Goal: Information Seeking & Learning: Get advice/opinions

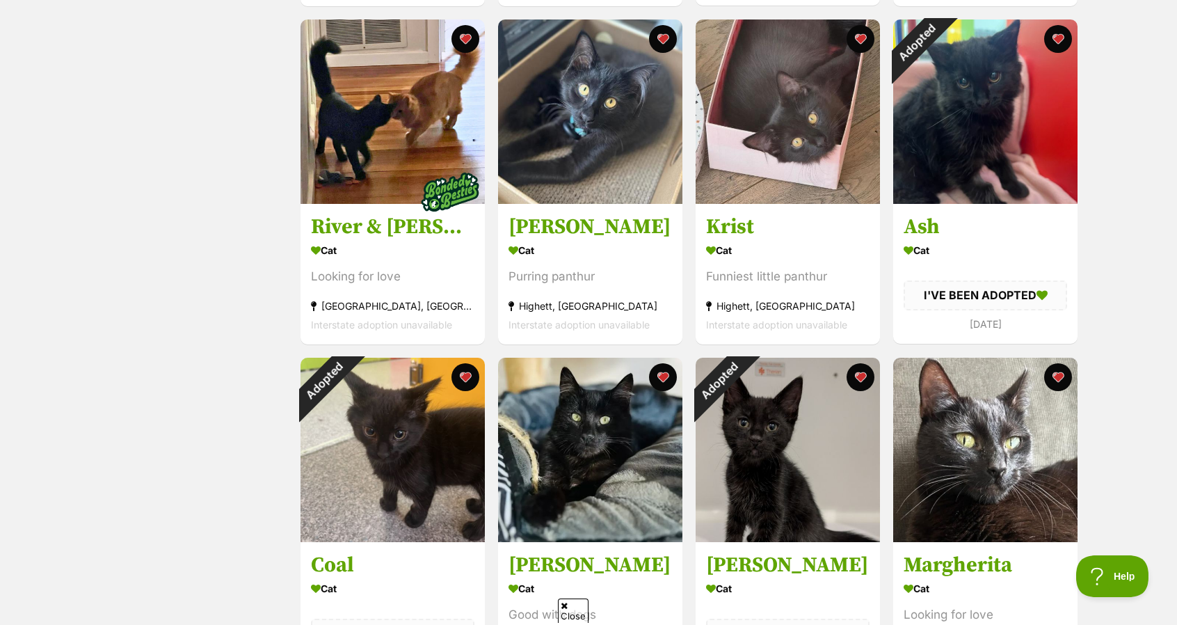
scroll to position [1002, 0]
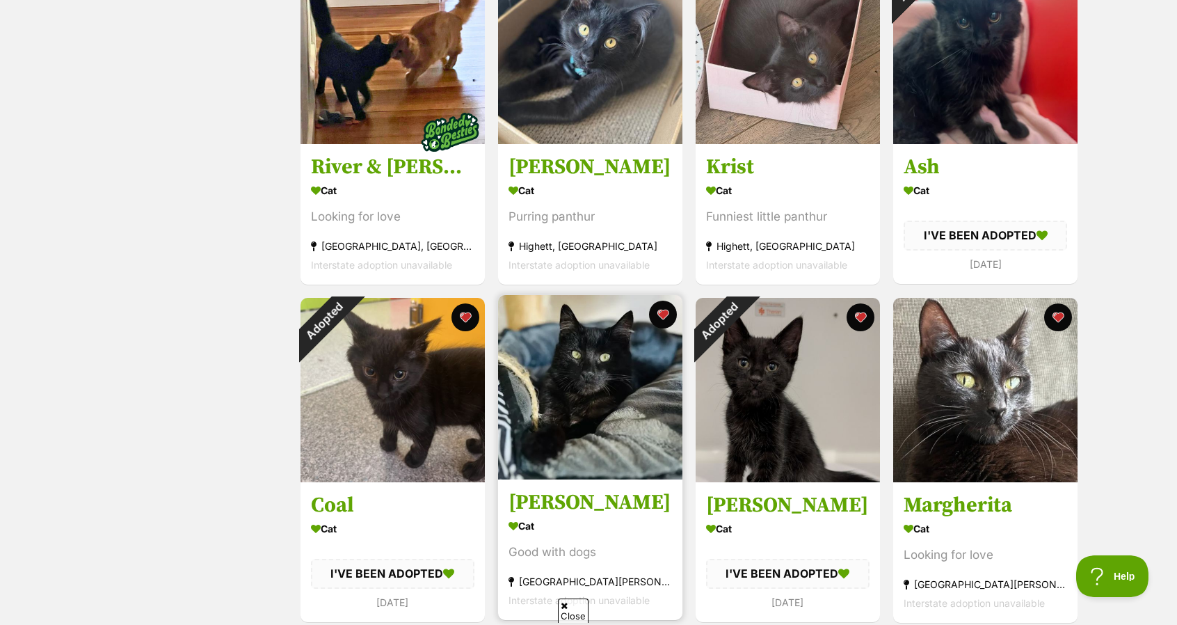
click at [594, 335] on img at bounding box center [590, 387] width 184 height 184
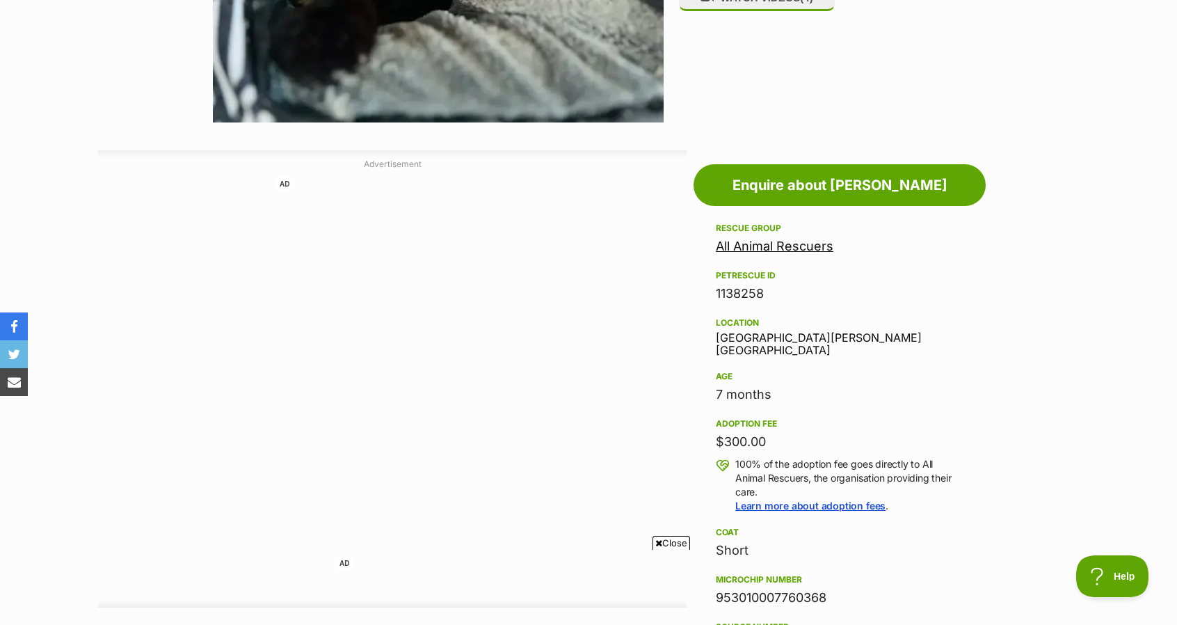
scroll to position [620, 0]
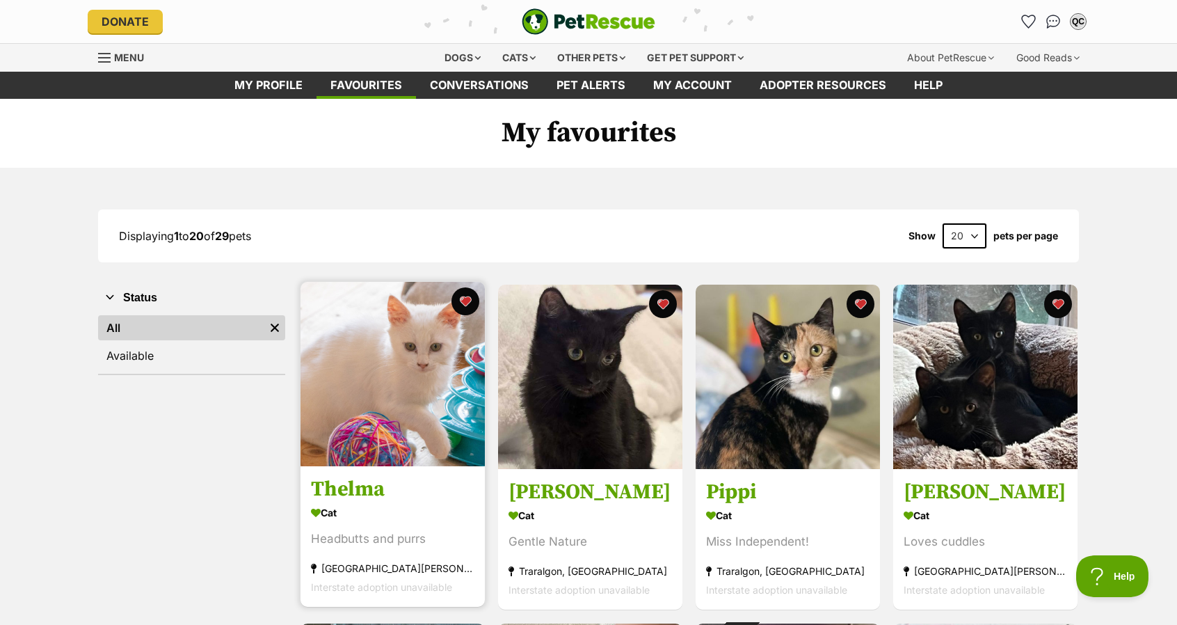
click at [336, 349] on img at bounding box center [393, 374] width 184 height 184
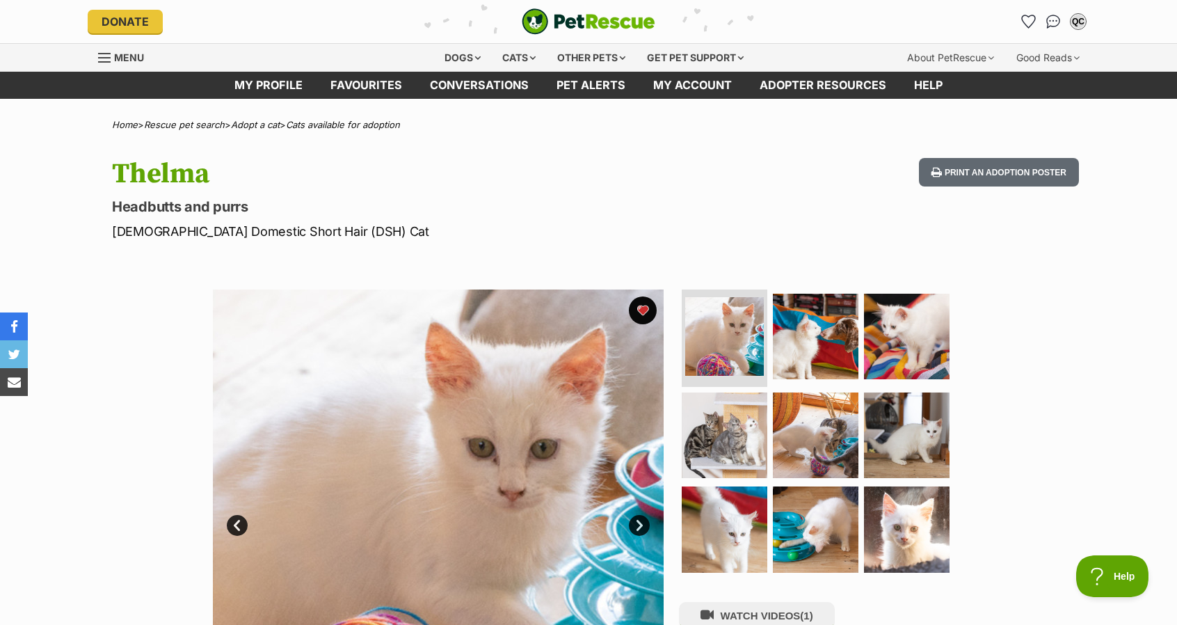
click at [294, 90] on link "My profile" at bounding box center [269, 85] width 96 height 27
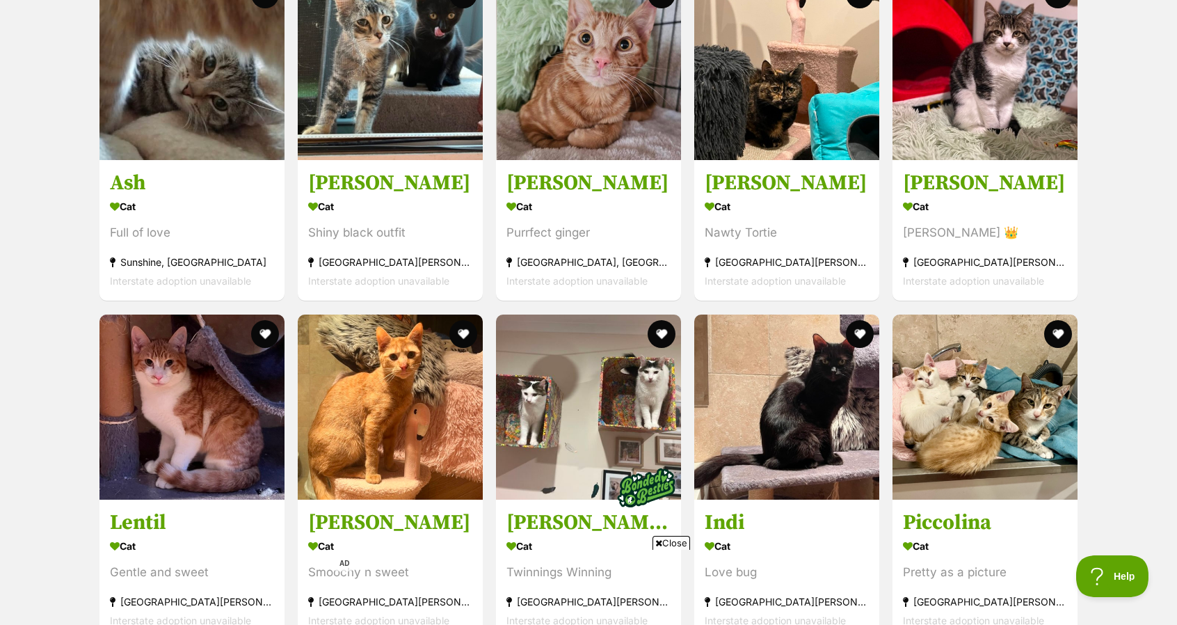
scroll to position [1246, 0]
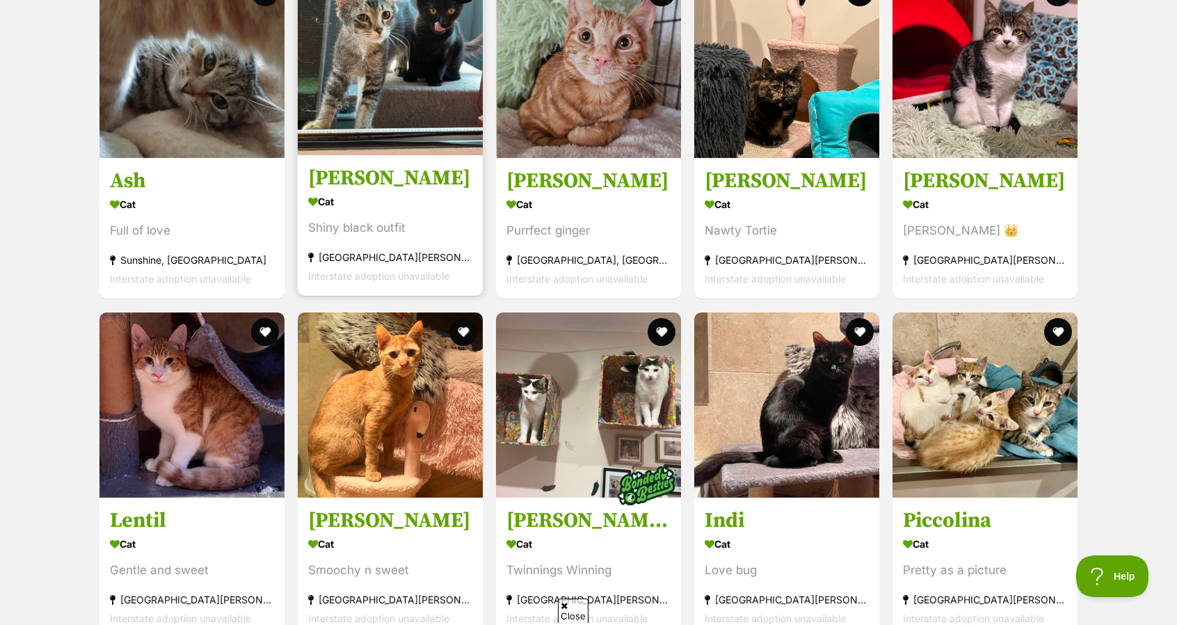
click at [398, 131] on img at bounding box center [390, 62] width 185 height 185
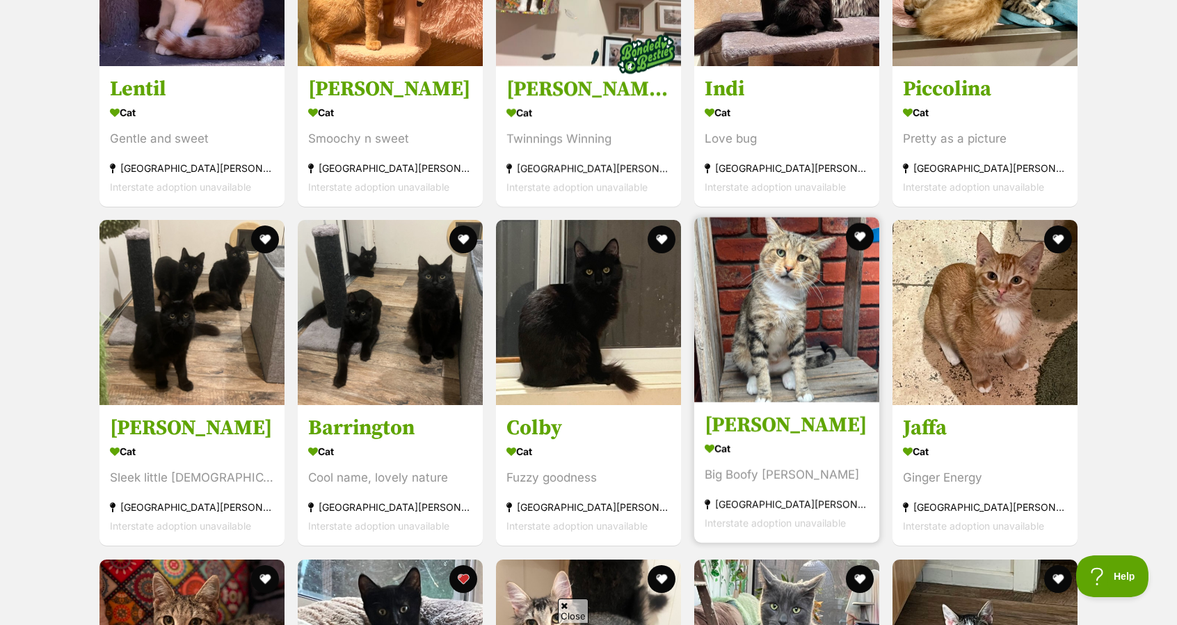
scroll to position [1678, 0]
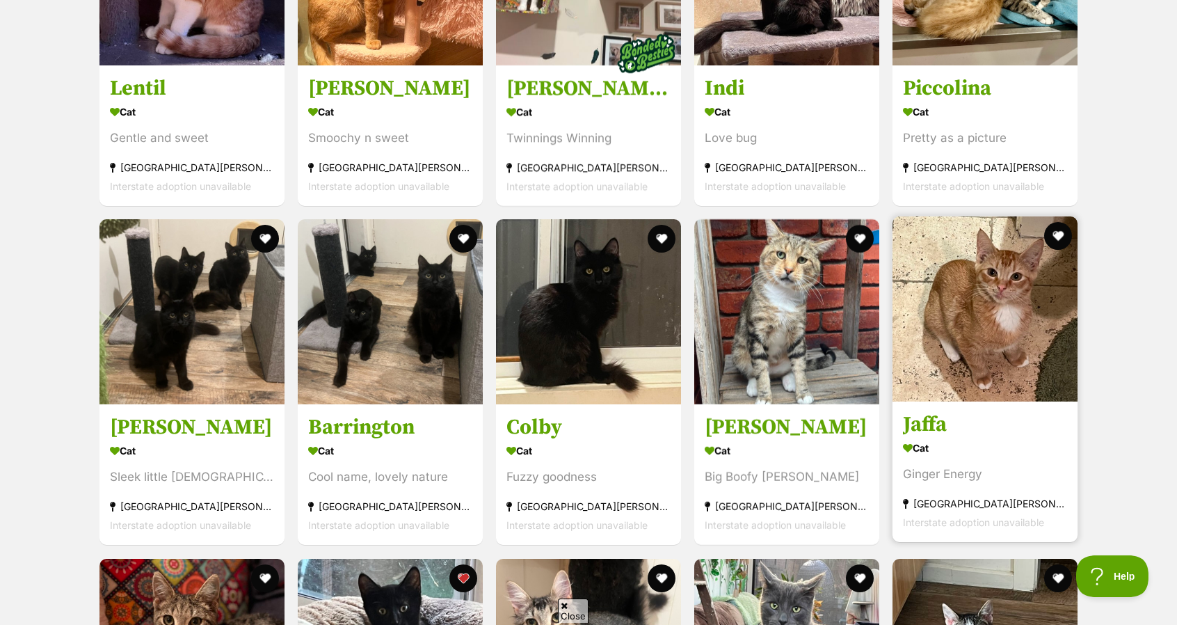
click at [918, 339] on img at bounding box center [985, 308] width 185 height 185
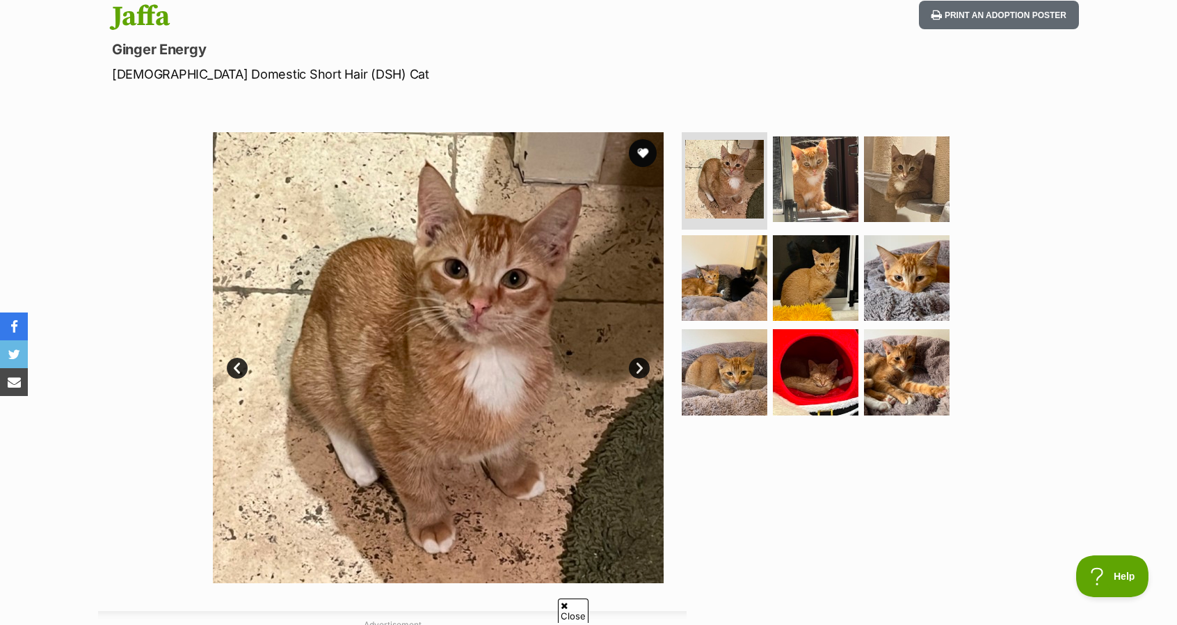
scroll to position [157, 0]
click at [714, 257] on img at bounding box center [725, 278] width 90 height 90
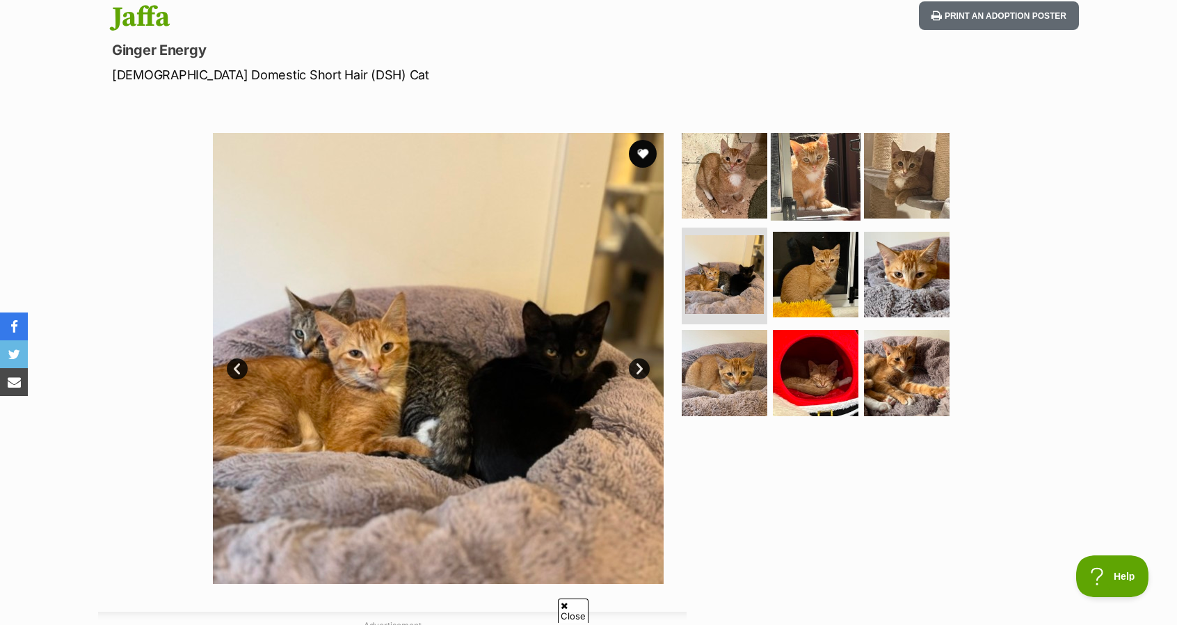
click at [812, 184] on img at bounding box center [816, 176] width 90 height 90
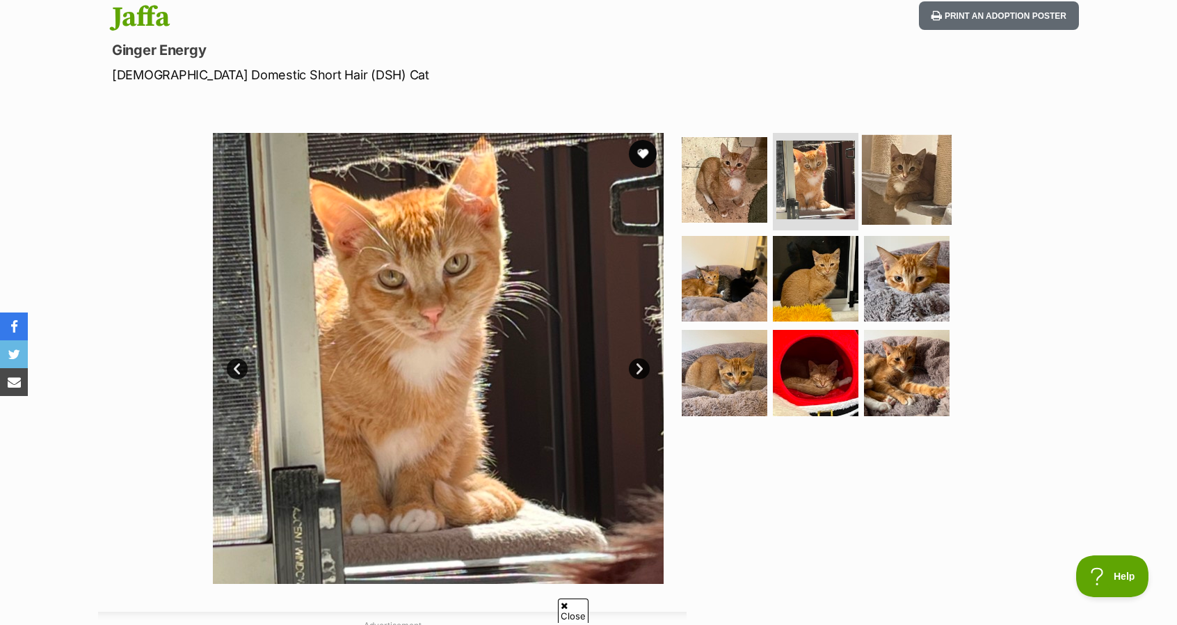
click at [907, 175] on img at bounding box center [907, 180] width 90 height 90
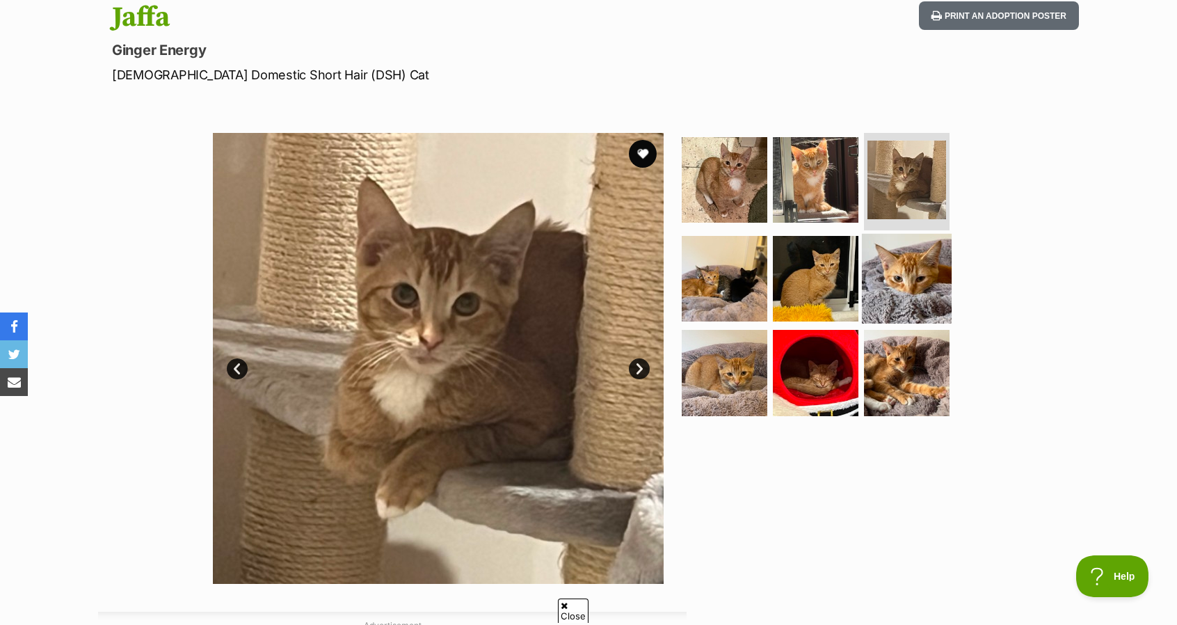
click at [910, 269] on img at bounding box center [907, 278] width 90 height 90
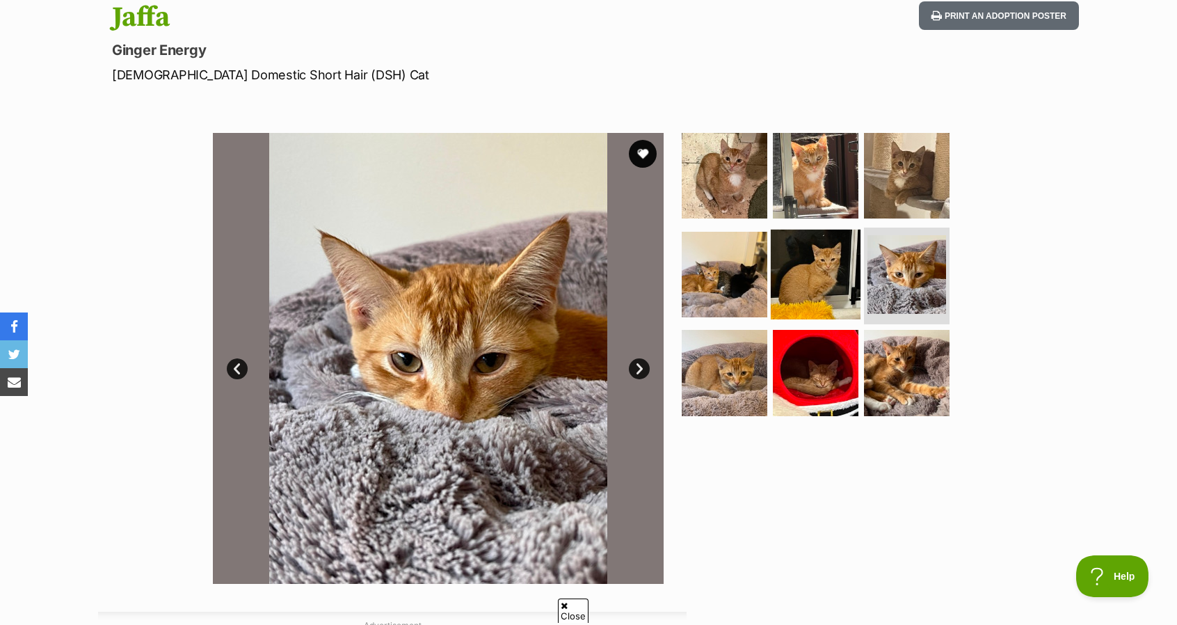
click at [827, 271] on img at bounding box center [816, 274] width 90 height 90
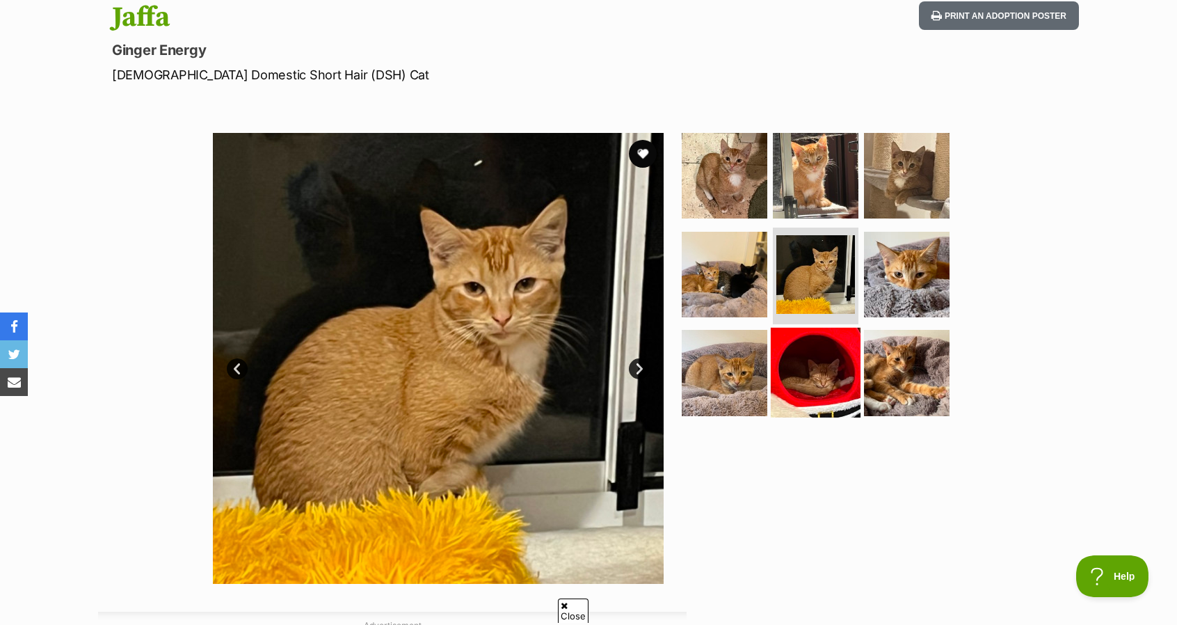
click at [815, 364] on img at bounding box center [816, 373] width 90 height 90
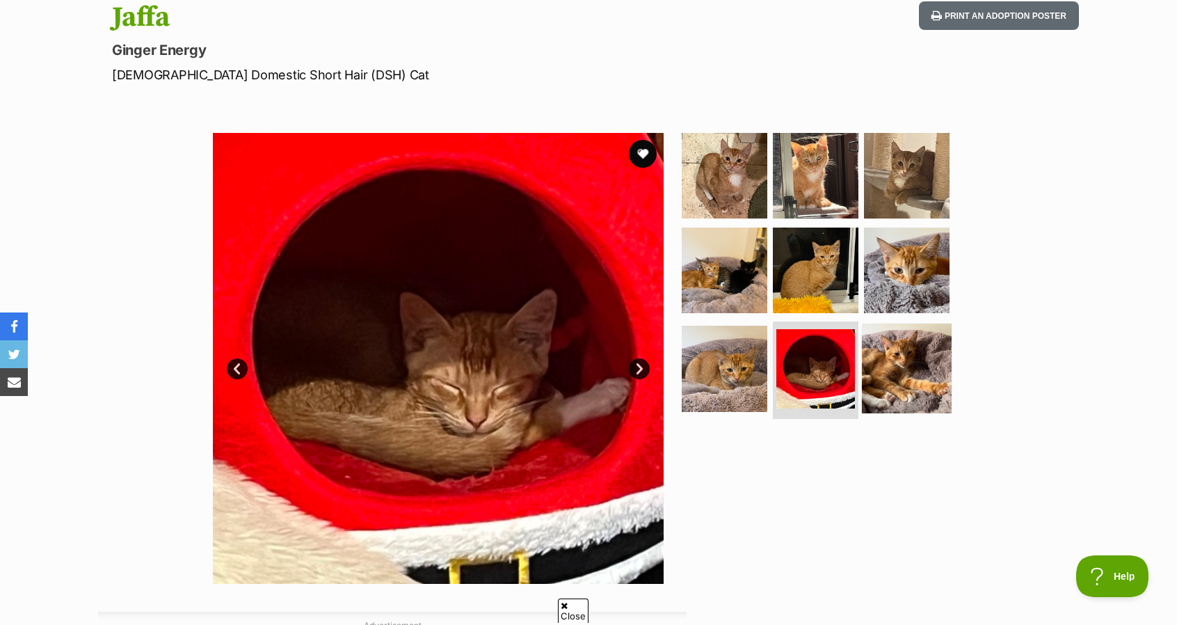
click at [867, 364] on img at bounding box center [907, 369] width 90 height 90
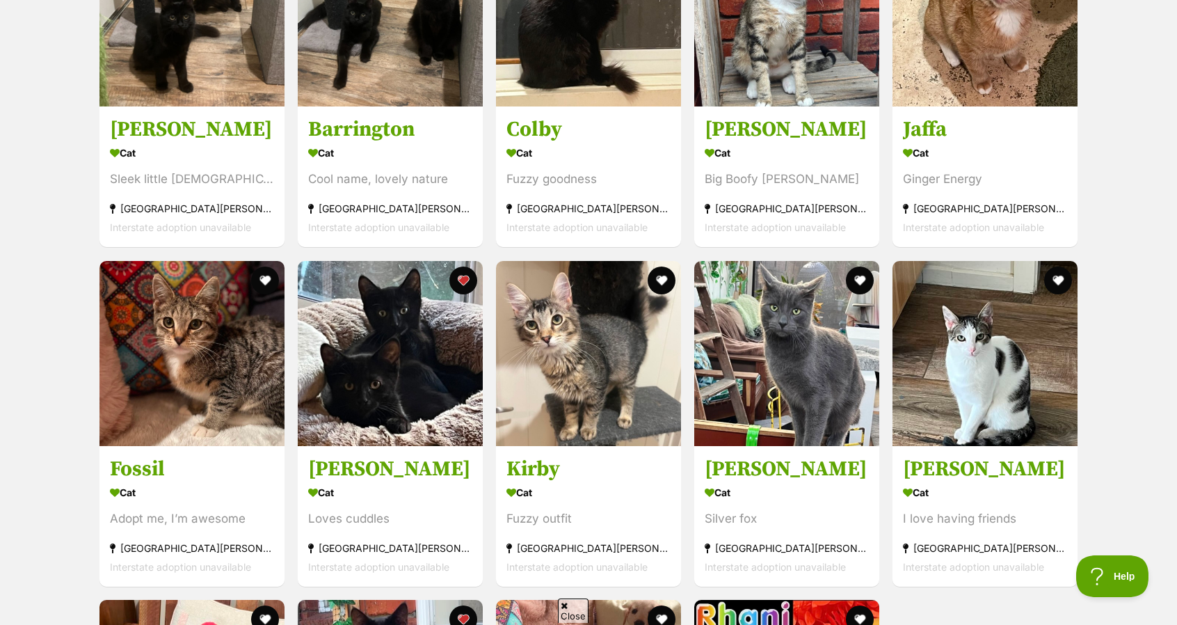
scroll to position [1980, 0]
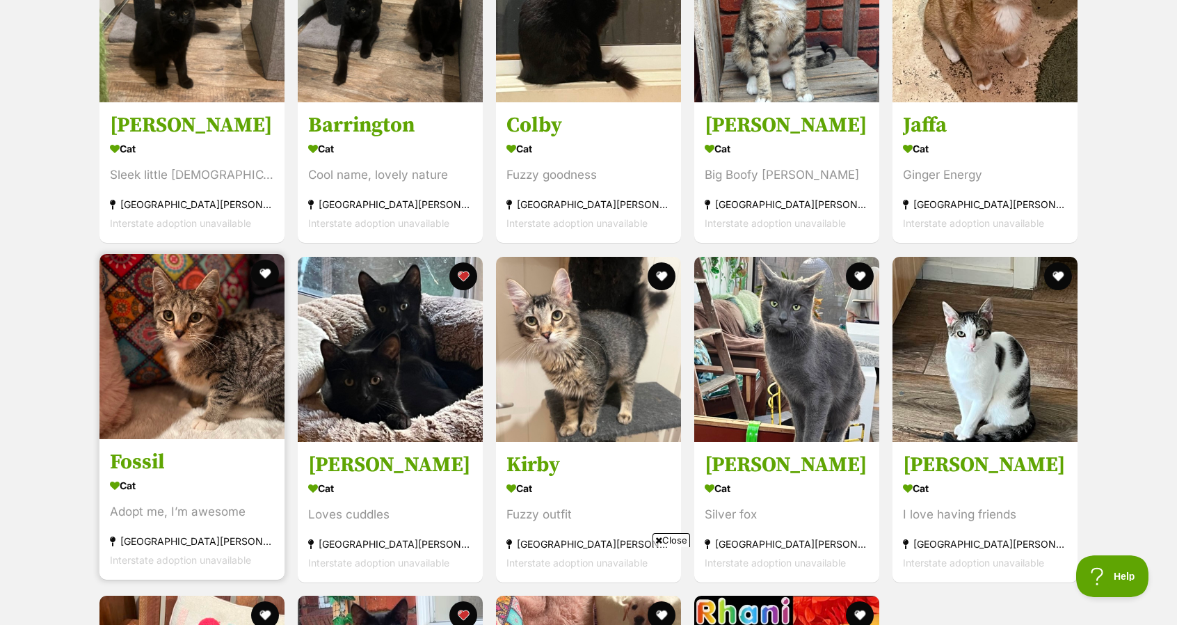
click at [161, 308] on img at bounding box center [192, 346] width 185 height 185
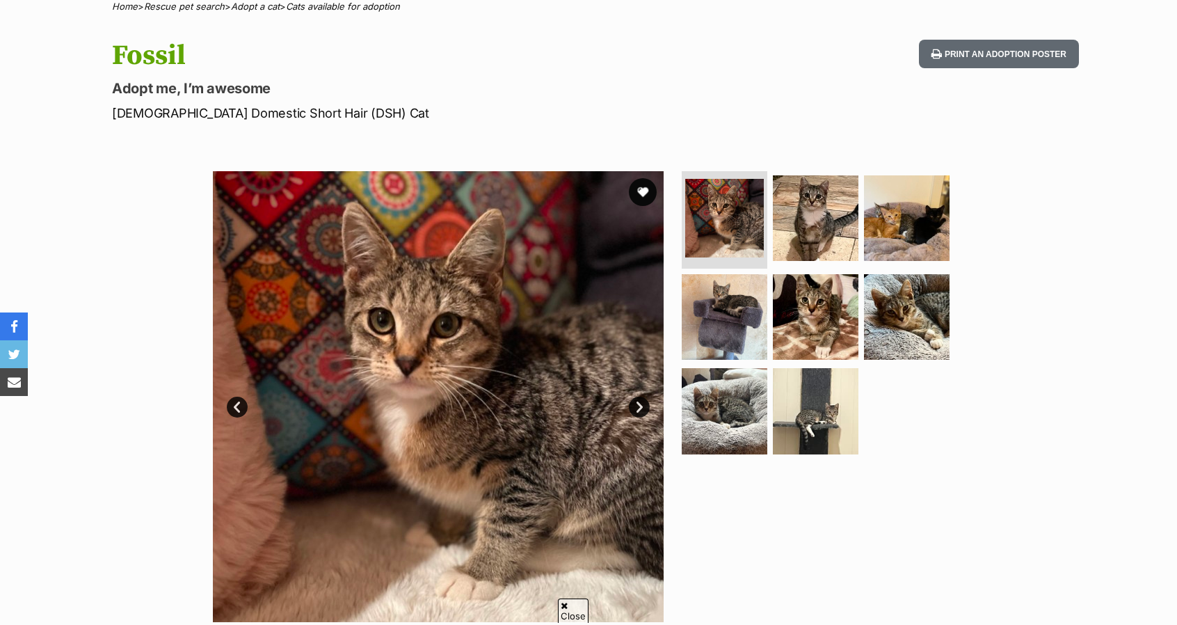
scroll to position [121, 0]
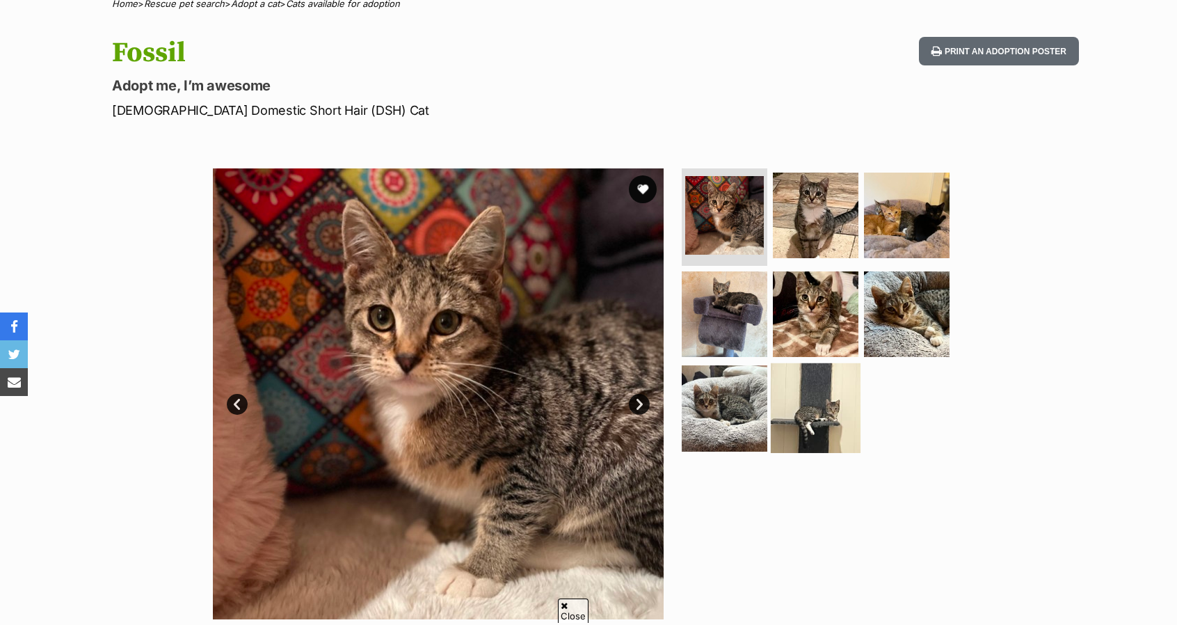
click at [804, 409] on img at bounding box center [816, 408] width 90 height 90
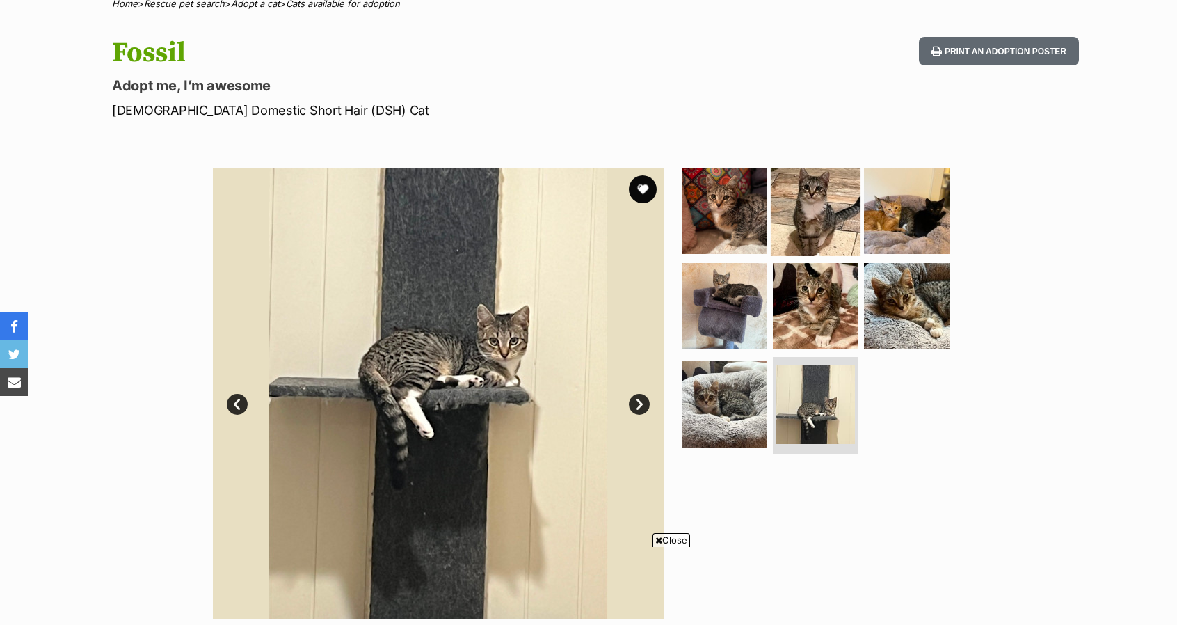
click at [804, 228] on img at bounding box center [816, 211] width 90 height 90
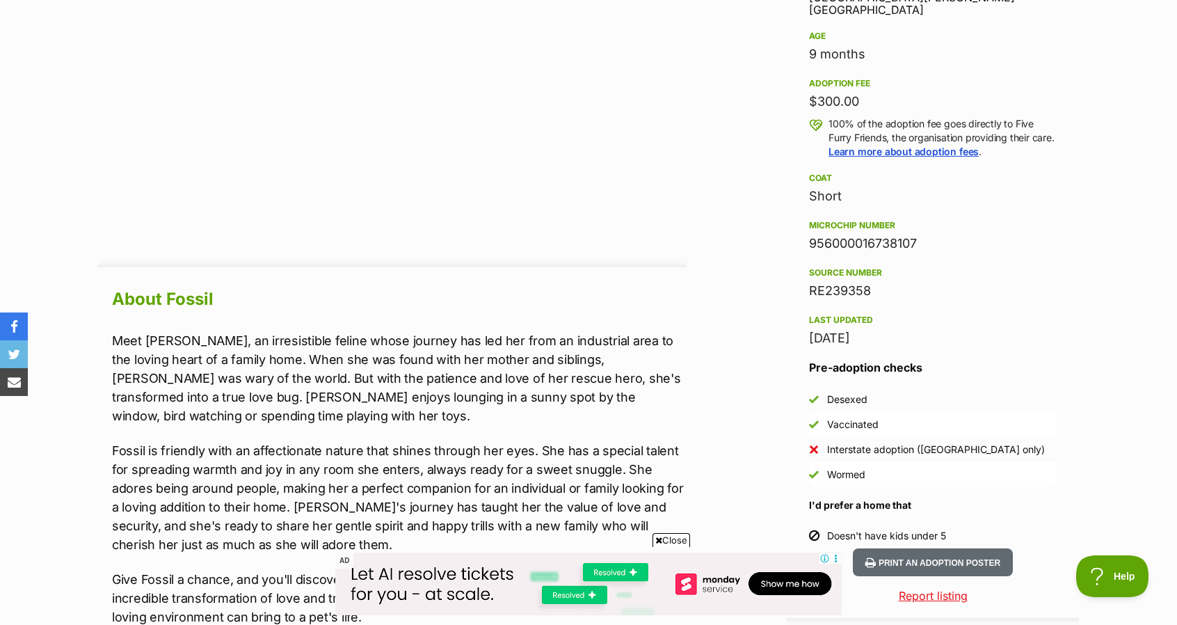
scroll to position [958, 0]
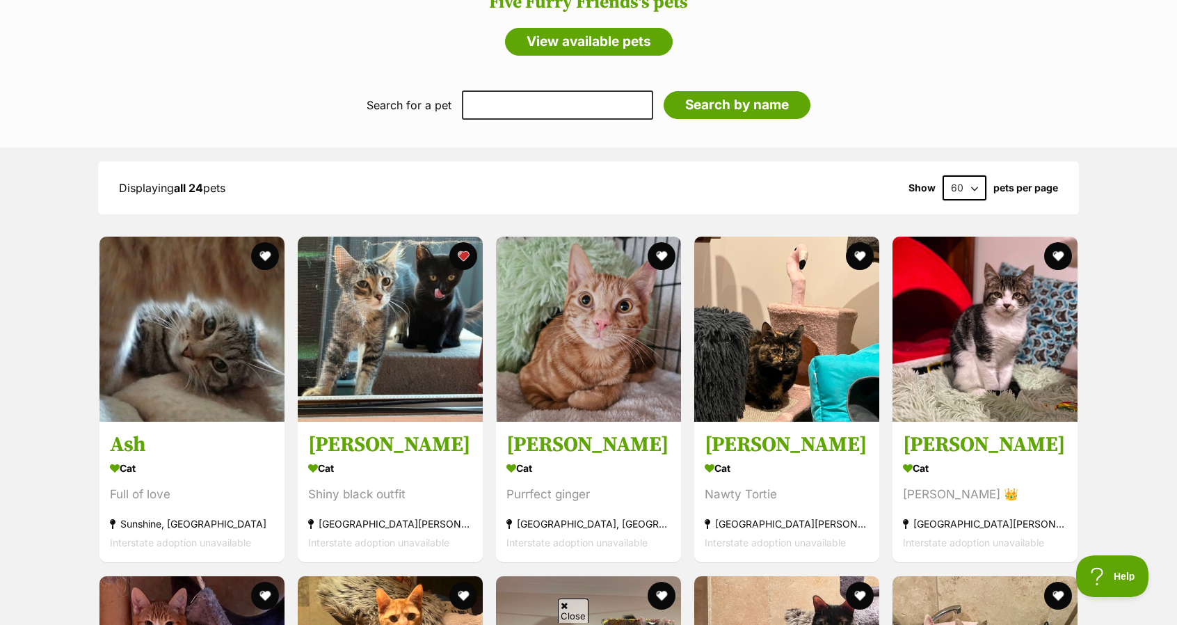
scroll to position [983, 0]
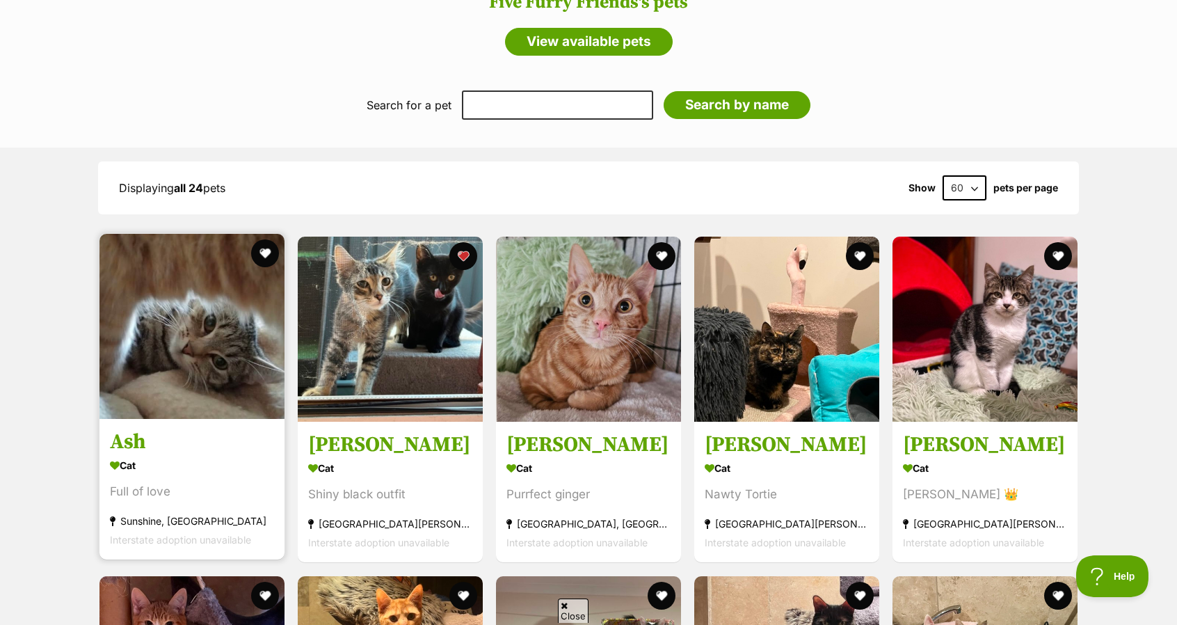
click at [191, 308] on img at bounding box center [192, 326] width 185 height 185
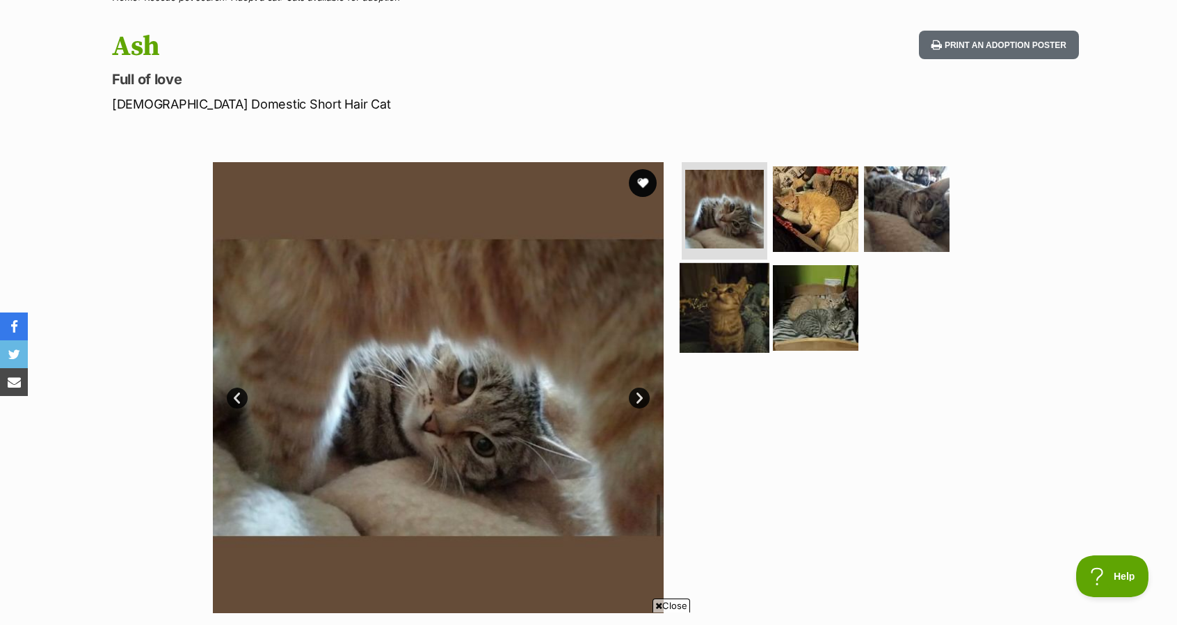
click at [726, 299] on img at bounding box center [725, 307] width 90 height 90
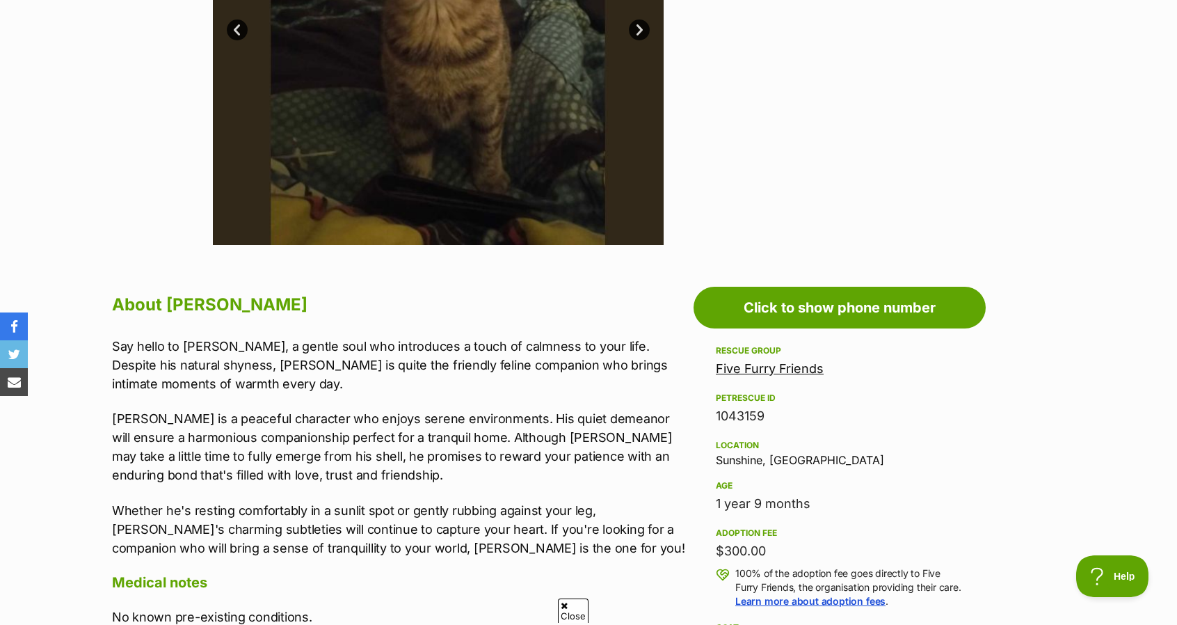
scroll to position [501, 0]
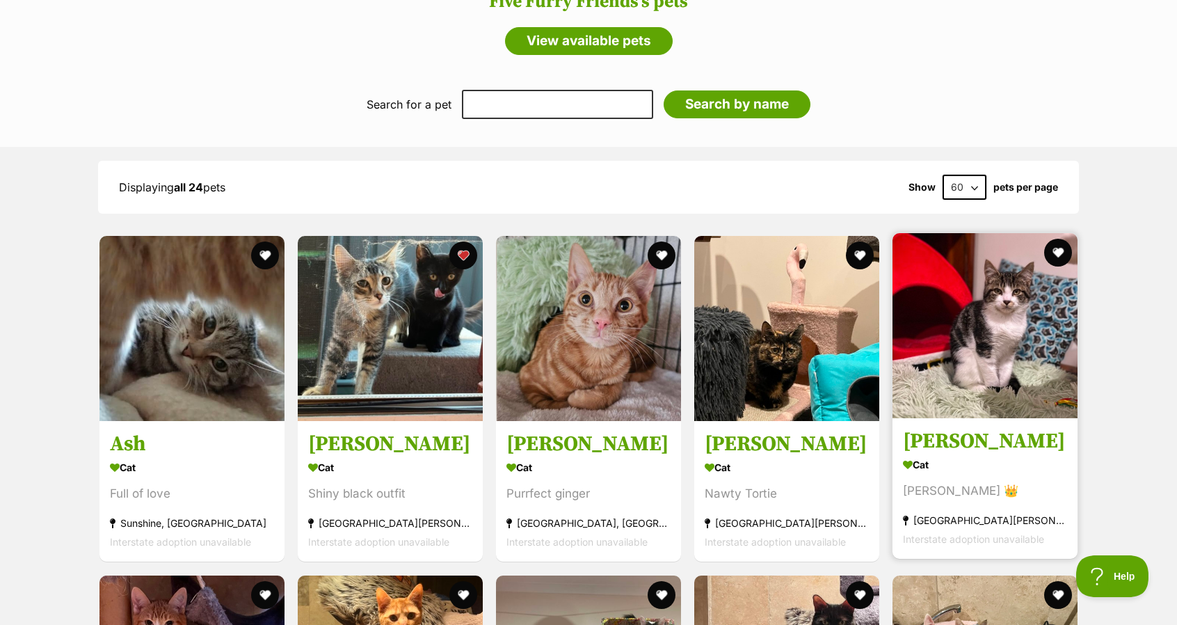
click at [909, 303] on img at bounding box center [985, 325] width 185 height 185
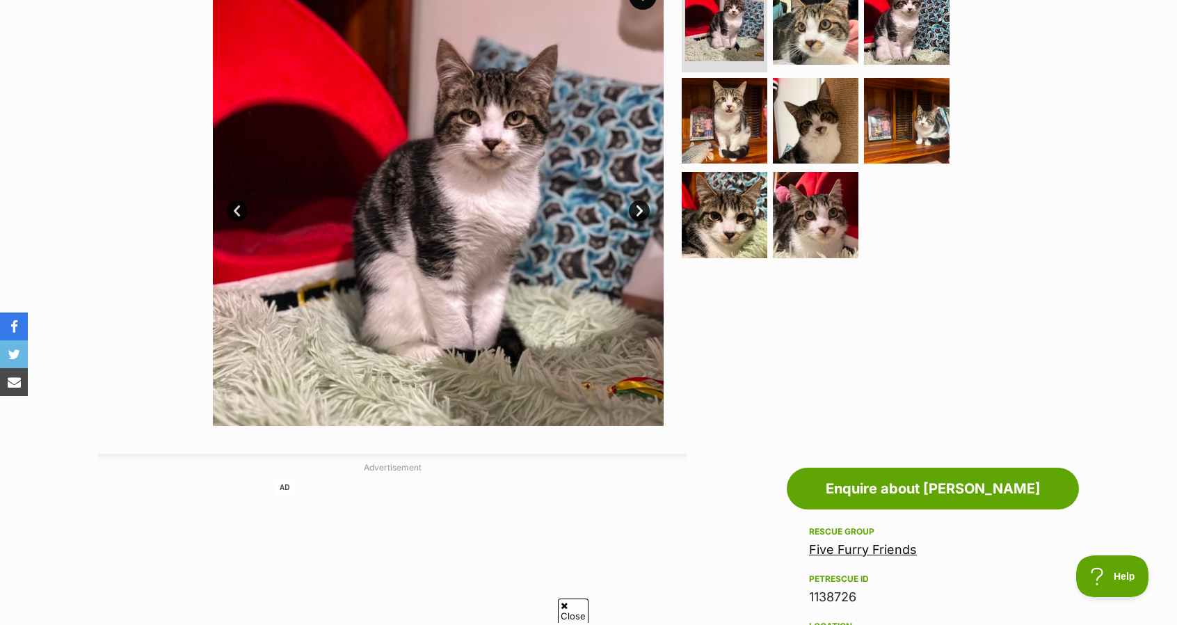
scroll to position [314, 0]
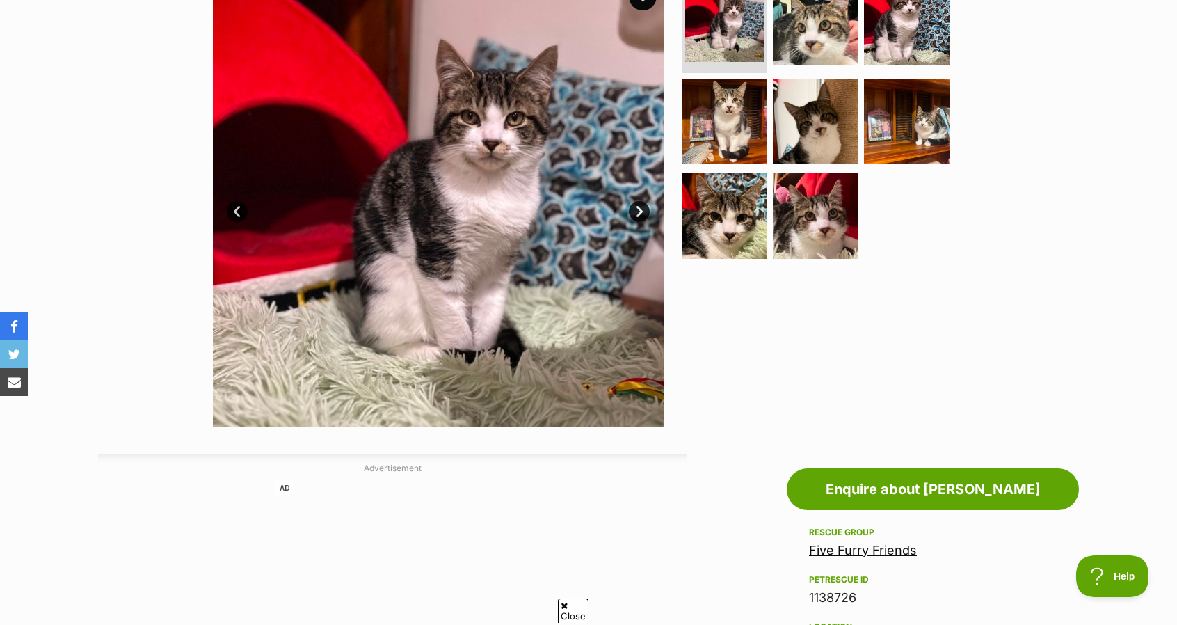
click at [867, 547] on link "Five Furry Friends" at bounding box center [863, 550] width 108 height 15
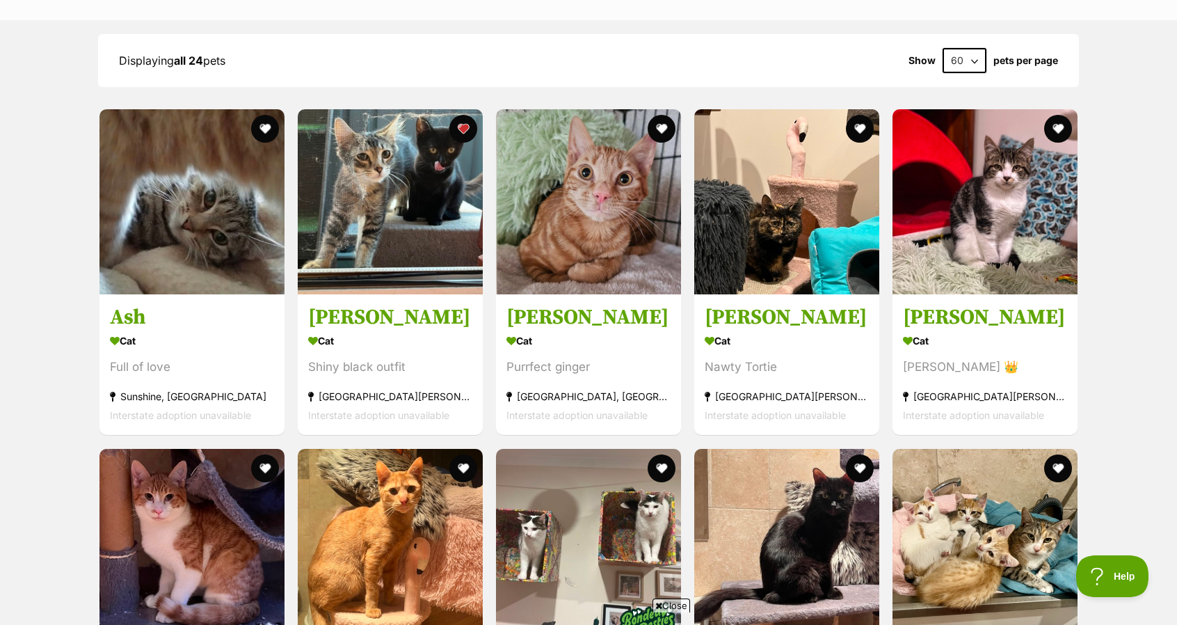
scroll to position [1061, 0]
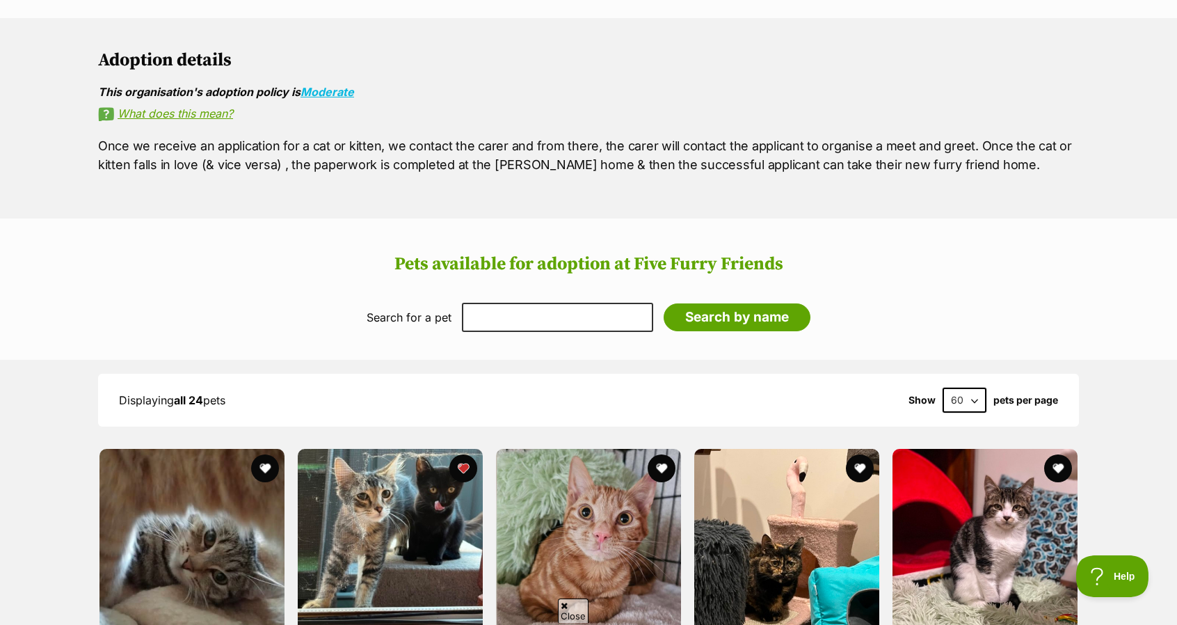
scroll to position [722, 0]
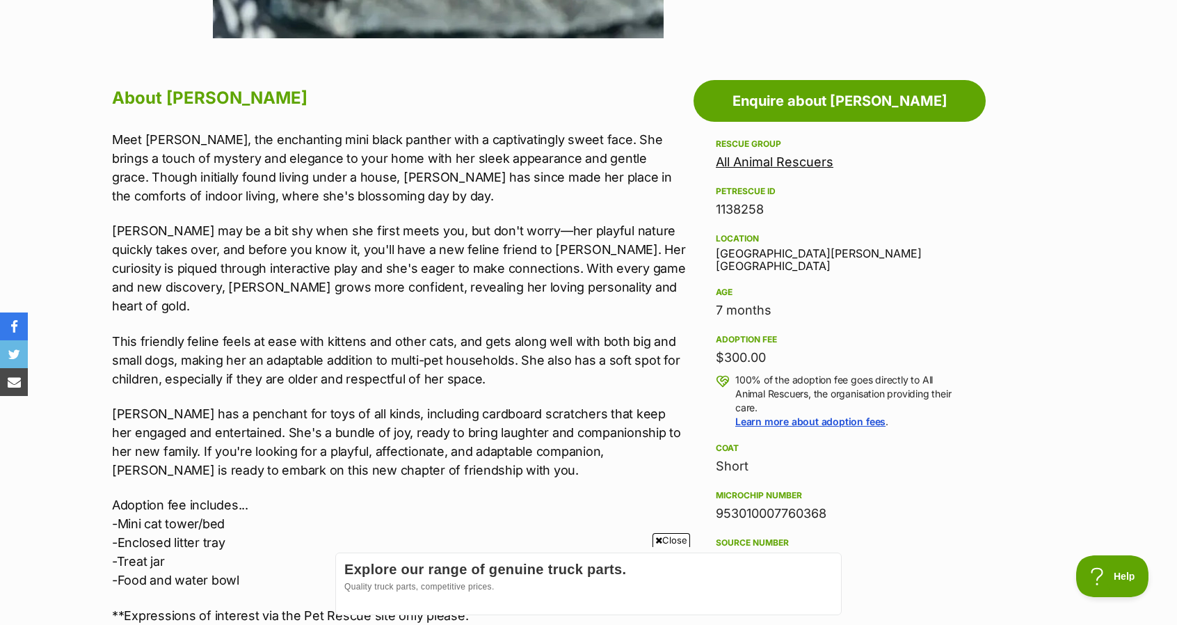
click at [779, 161] on link "All Animal Rescuers" at bounding box center [775, 161] width 118 height 15
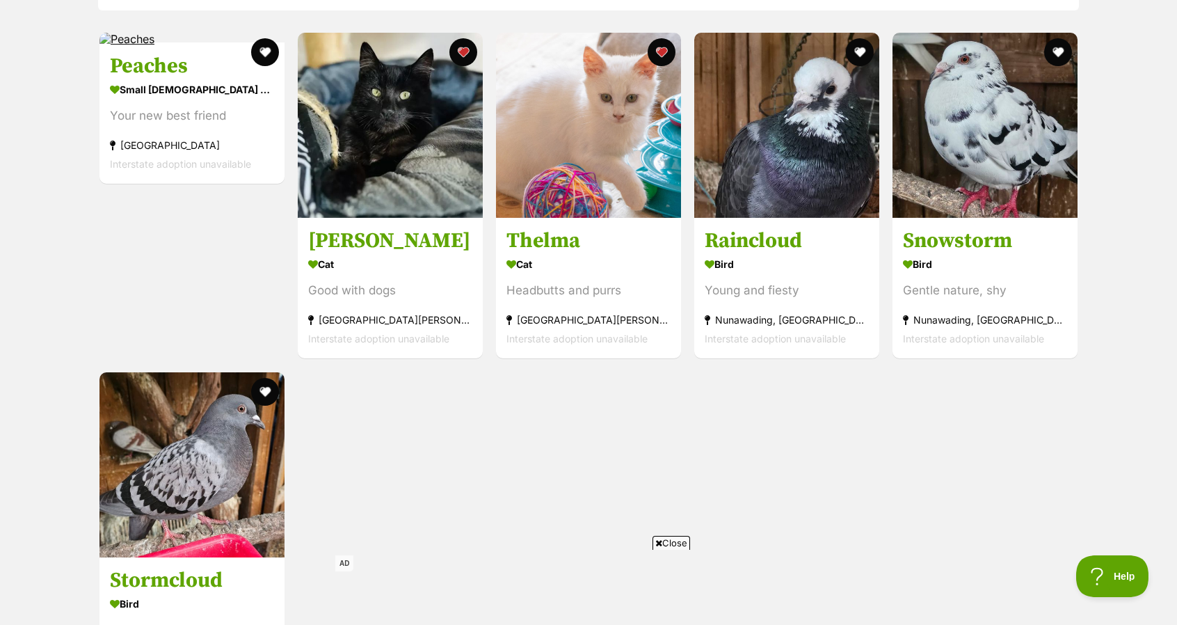
scroll to position [1118, 0]
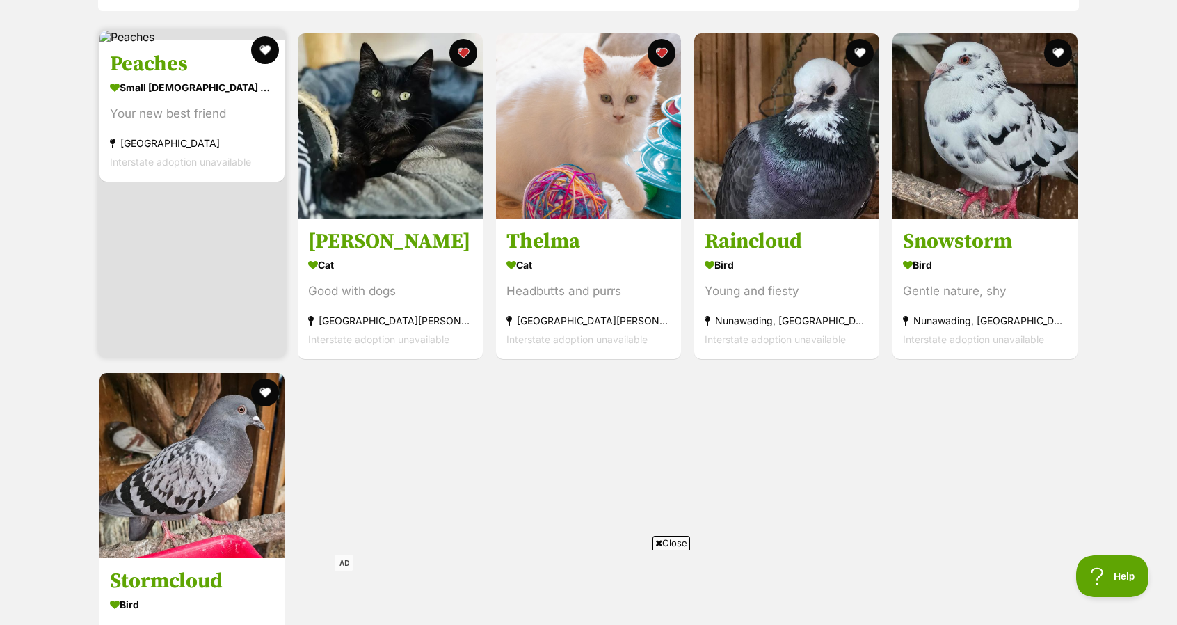
click at [171, 78] on div "small [DEMOGRAPHIC_DATA] Dog" at bounding box center [192, 88] width 164 height 20
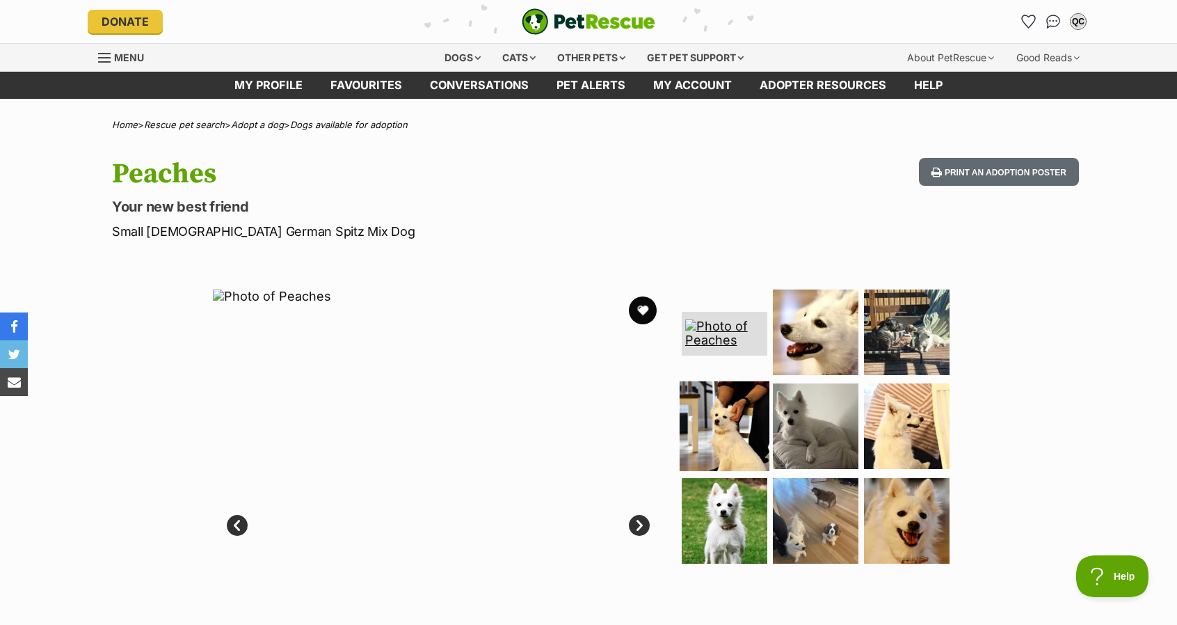
click at [706, 429] on img at bounding box center [725, 426] width 90 height 90
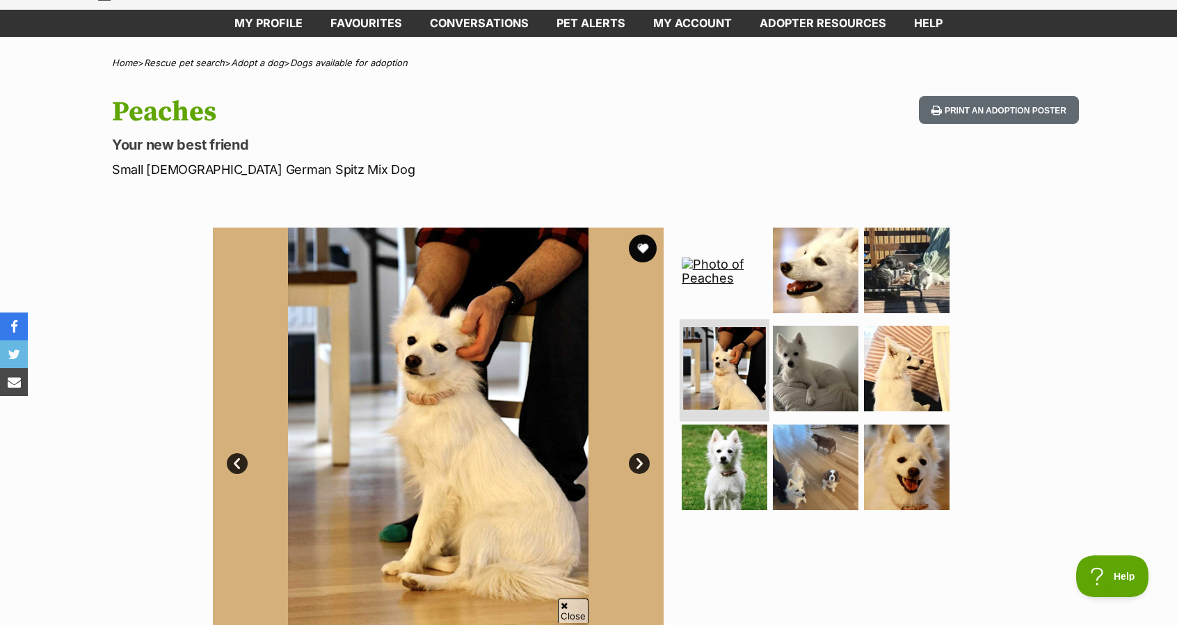
scroll to position [71, 0]
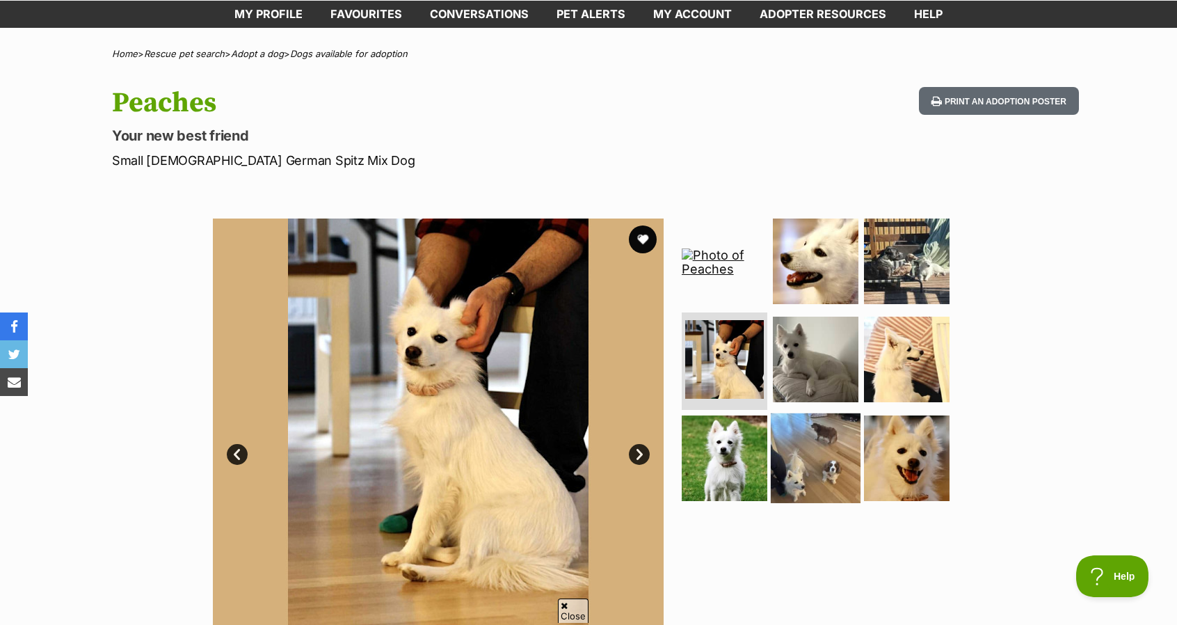
click at [834, 431] on img at bounding box center [816, 458] width 90 height 90
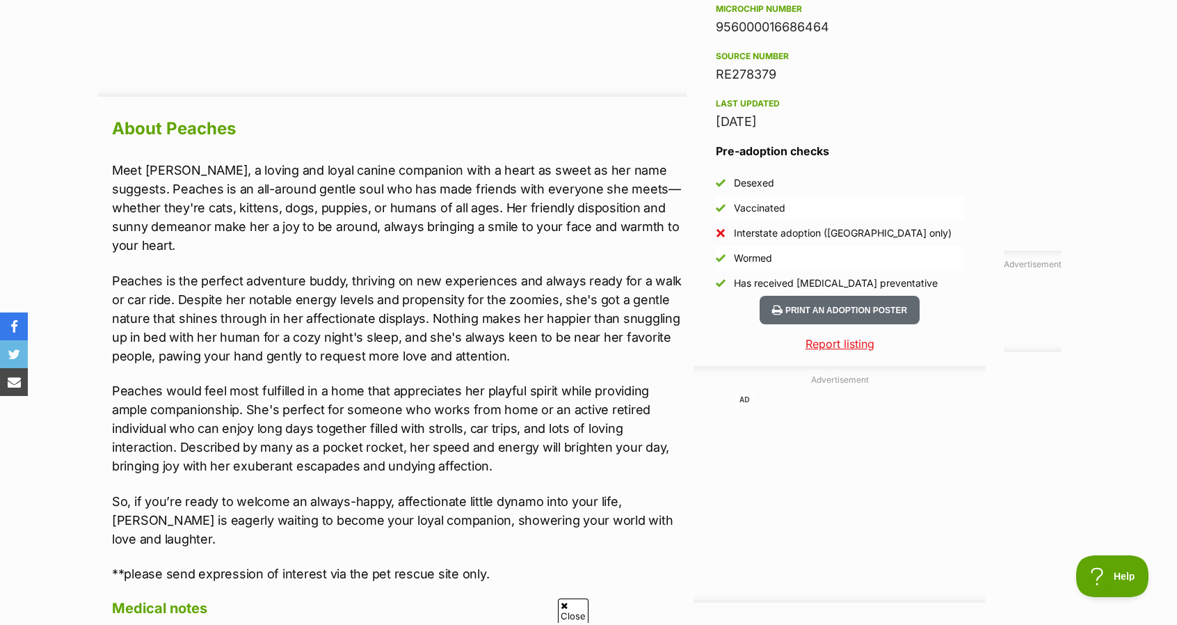
scroll to position [1129, 0]
